Goal: Task Accomplishment & Management: Manage account settings

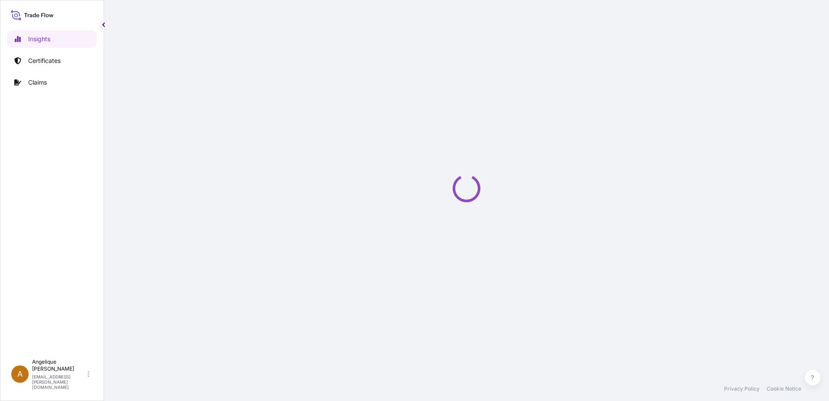
select select "2025"
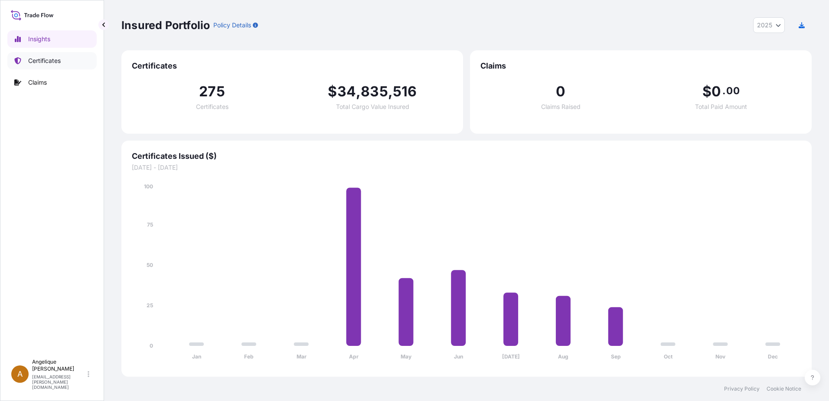
click at [34, 62] on p "Certificates" at bounding box center [44, 60] width 33 height 9
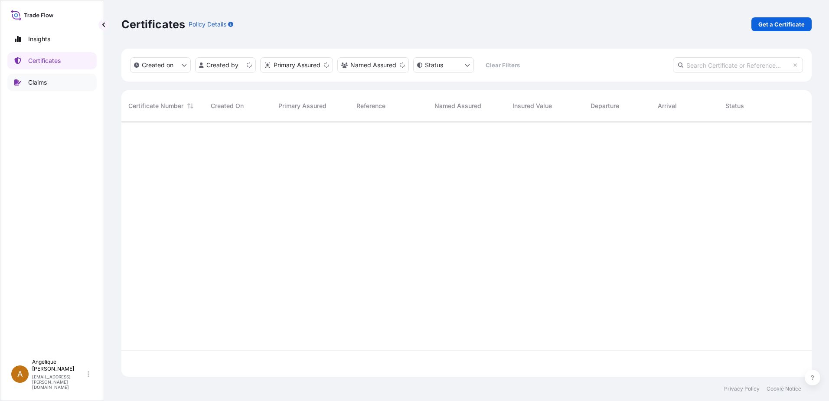
scroll to position [253, 684]
click at [690, 64] on input "text" at bounding box center [738, 65] width 130 height 16
type input "2900296"
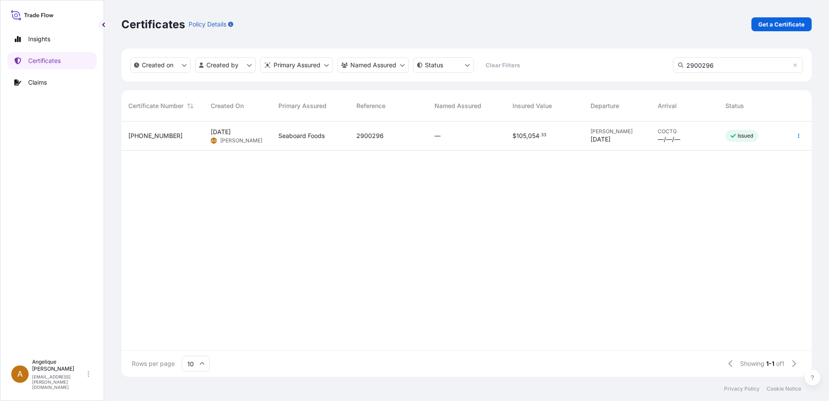
click at [237, 133] on span "[DATE] AG [PERSON_NAME]" at bounding box center [237, 135] width 52 height 16
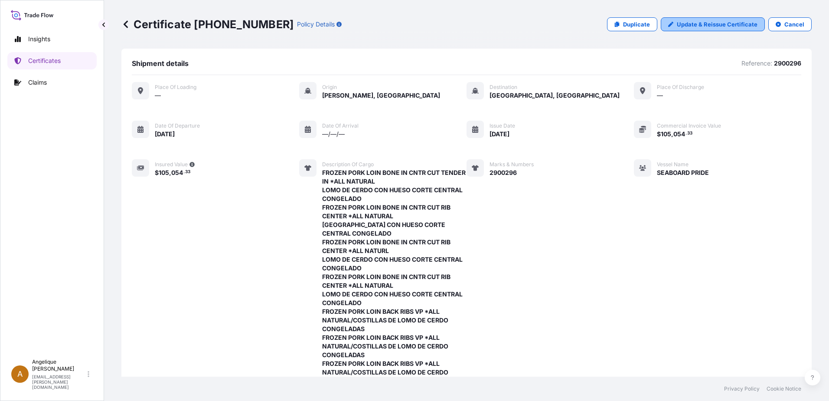
click at [668, 24] on icon at bounding box center [670, 24] width 5 height 5
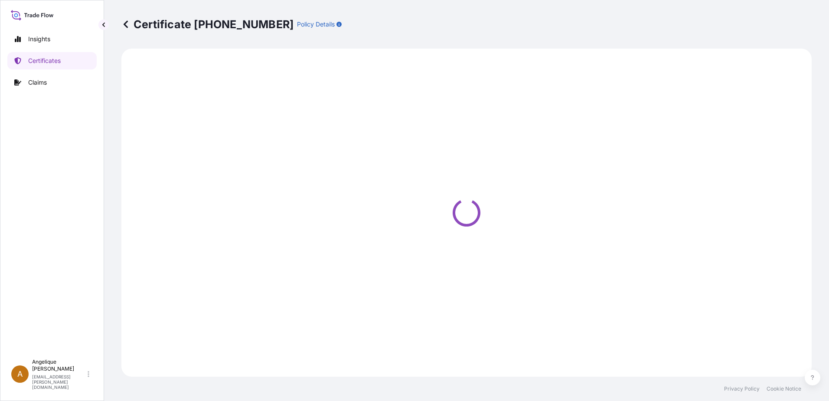
select select "Ocean Vessel"
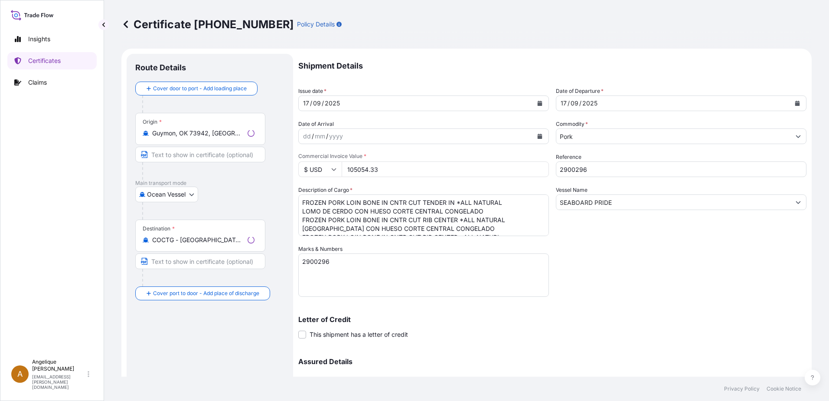
select select "31638"
click at [384, 167] on input "105054.33" at bounding box center [445, 169] width 207 height 16
drag, startPoint x: 384, startPoint y: 167, endPoint x: 333, endPoint y: 169, distance: 51.2
click at [331, 169] on div "$ USD 105054.33" at bounding box center [423, 169] width 251 height 16
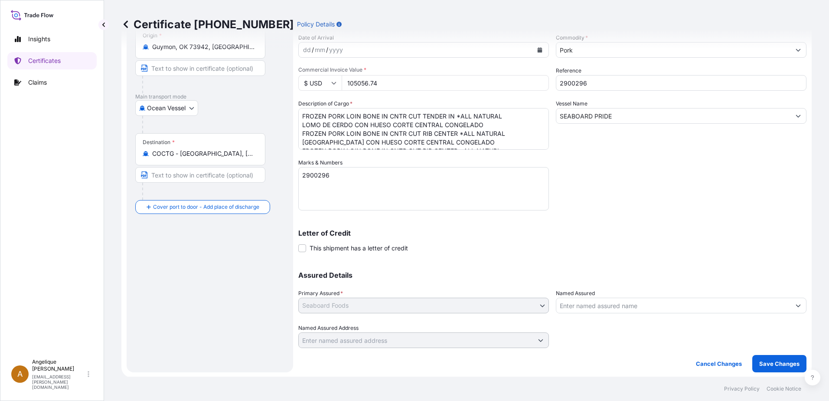
scroll to position [87, 0]
type input "105056.74"
click at [759, 364] on p "Save Changes" at bounding box center [779, 362] width 40 height 9
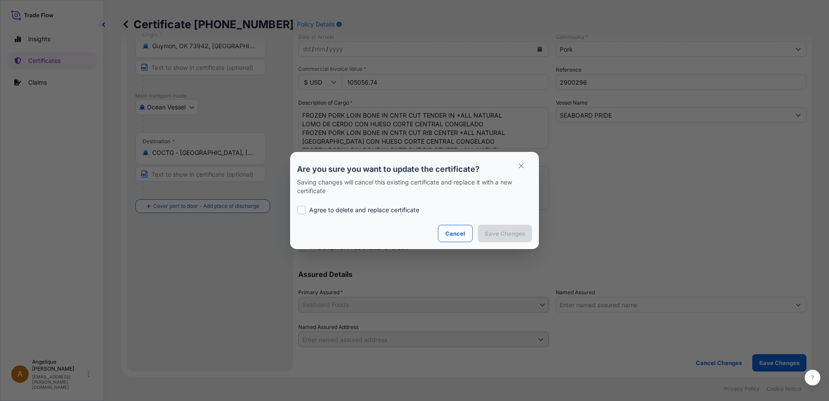
click at [299, 212] on div at bounding box center [301, 209] width 9 height 9
checkbox input "true"
click at [511, 238] on button "Save Changes" at bounding box center [505, 233] width 54 height 17
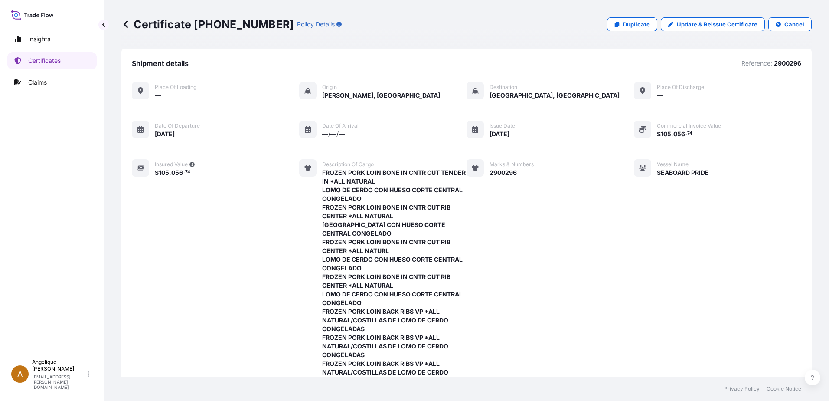
scroll to position [208, 0]
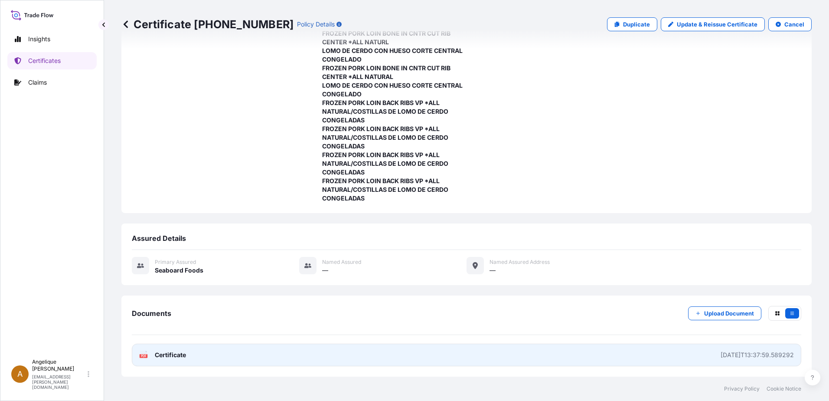
click at [376, 358] on link "PDF Certificate [DATE]T13:37:59.589292" at bounding box center [466, 354] width 669 height 23
